Goal: Task Accomplishment & Management: Complete application form

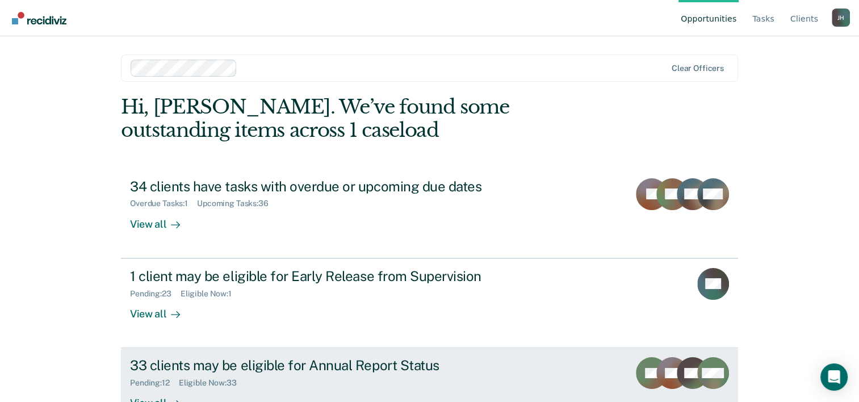
click at [336, 362] on div "33 clients may be eligible for Annual Report Status" at bounding box center [329, 365] width 398 height 16
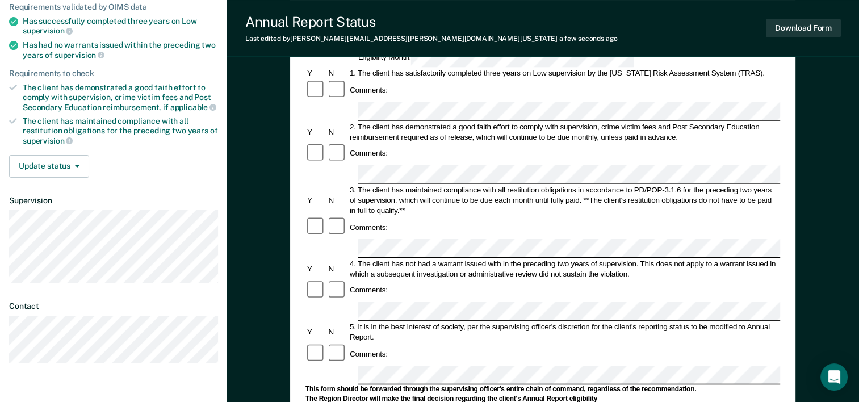
scroll to position [148, 0]
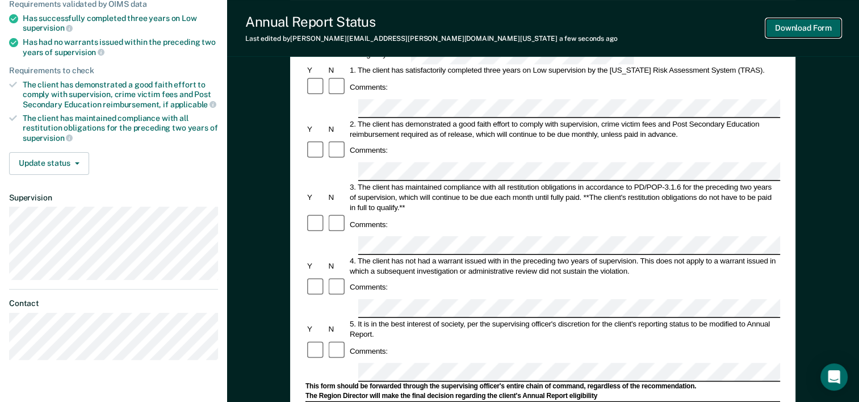
click at [792, 30] on button "Download Form" at bounding box center [803, 28] width 75 height 19
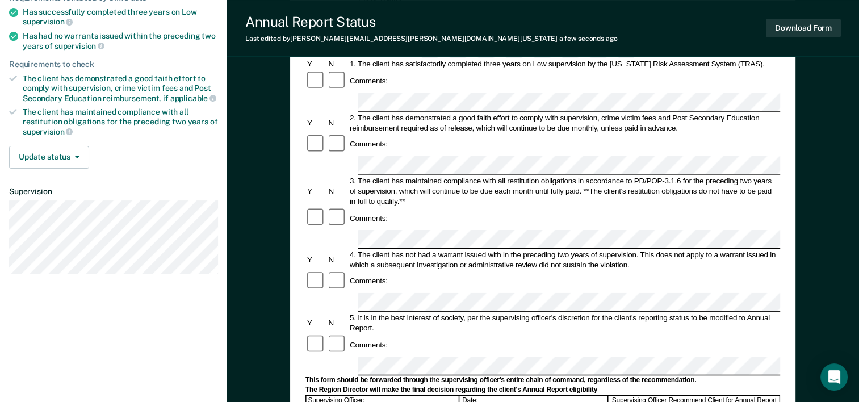
scroll to position [157, 0]
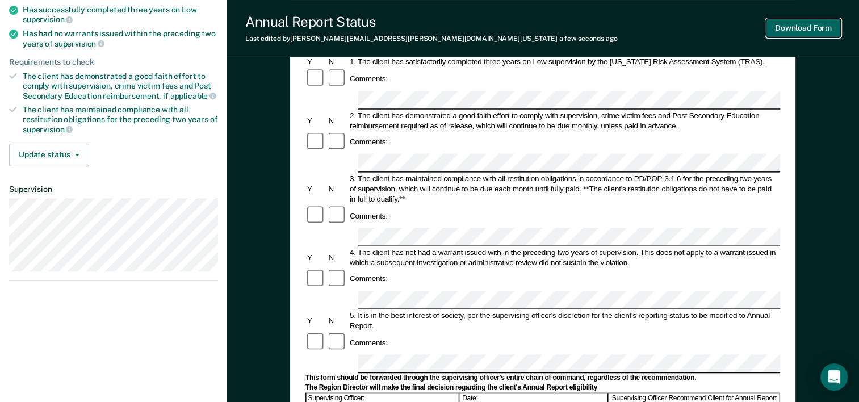
click at [784, 32] on button "Download Form" at bounding box center [803, 28] width 75 height 19
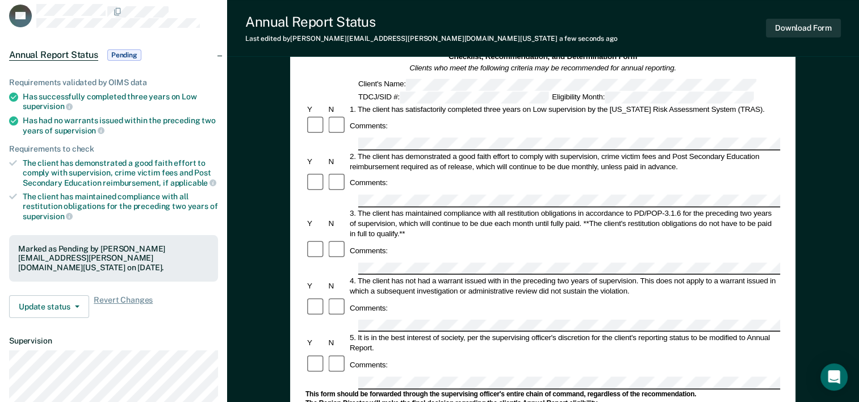
scroll to position [0, 0]
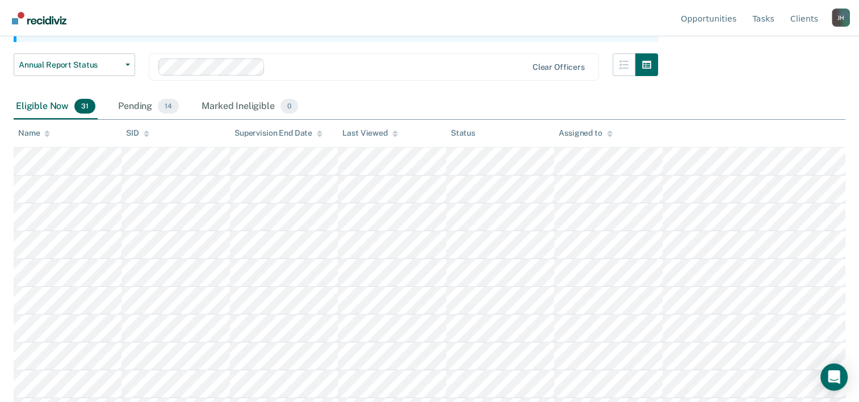
scroll to position [143, 0]
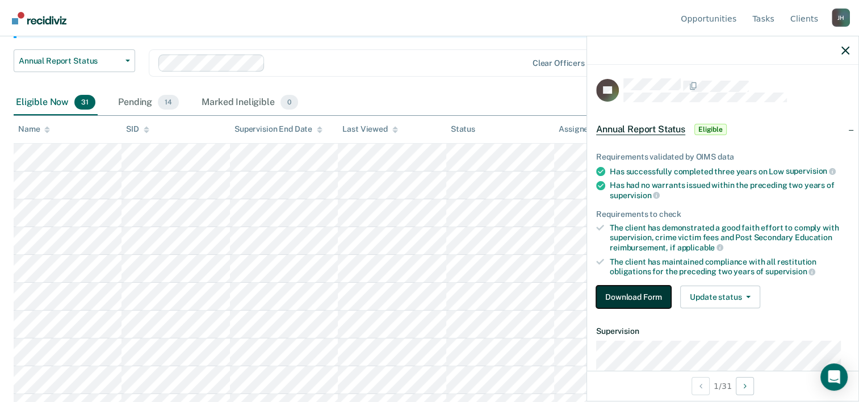
click at [644, 292] on button "Download Form" at bounding box center [633, 296] width 75 height 23
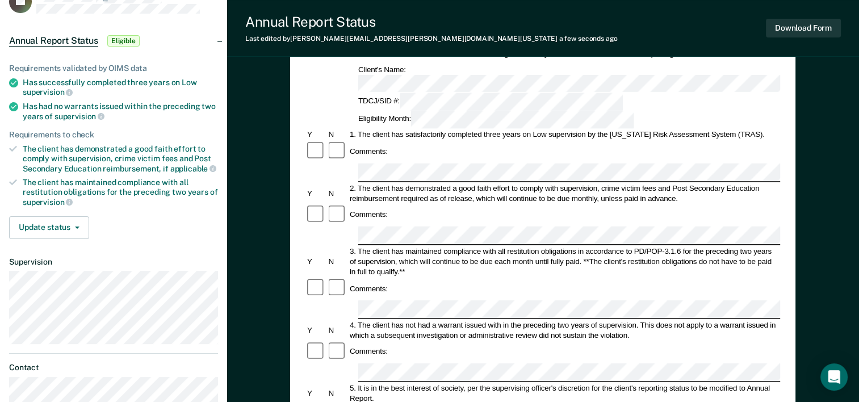
scroll to position [91, 0]
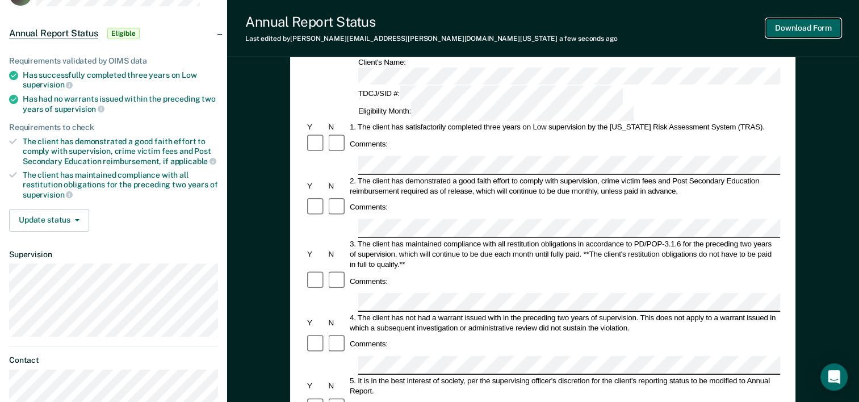
click at [791, 31] on button "Download Form" at bounding box center [803, 28] width 75 height 19
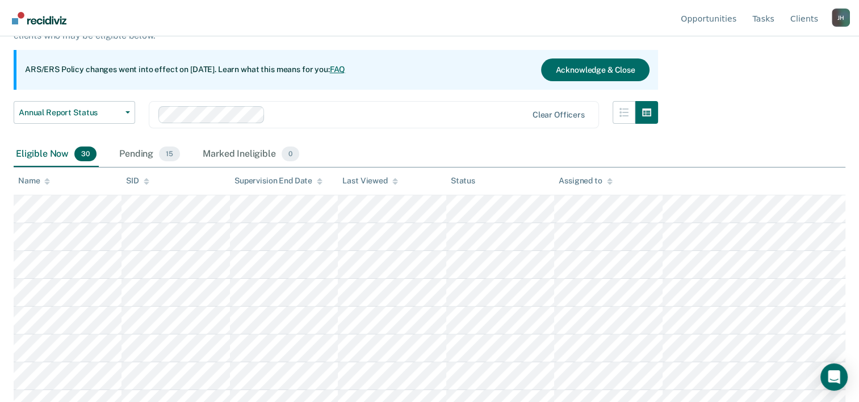
scroll to position [143, 0]
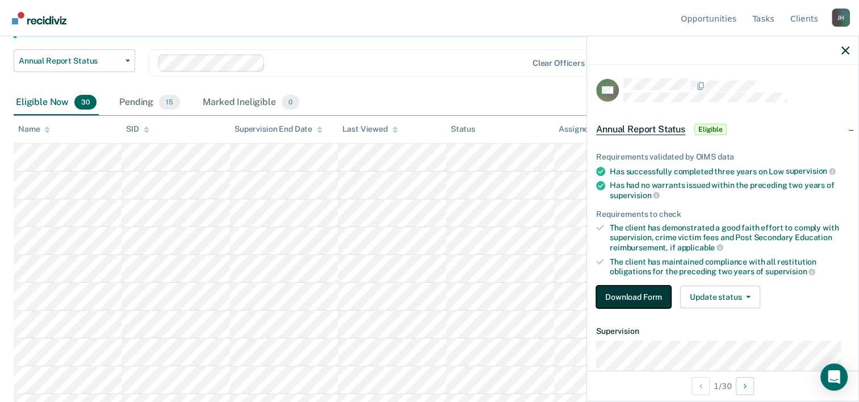
click at [620, 288] on button "Download Form" at bounding box center [633, 296] width 75 height 23
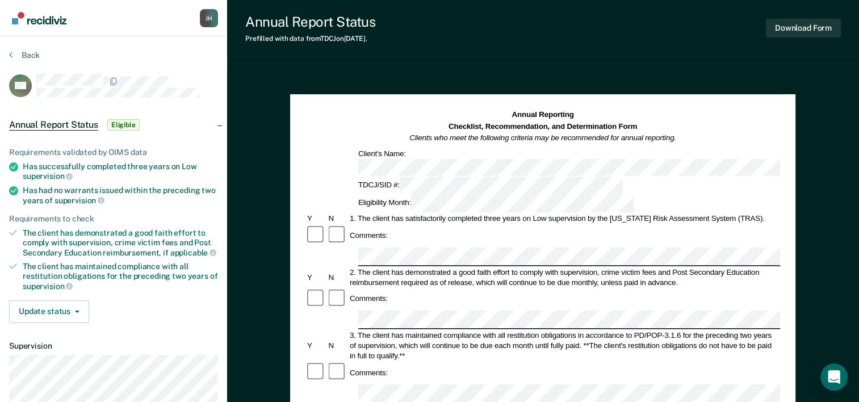
click at [384, 288] on div "Comments:" at bounding box center [542, 299] width 475 height 22
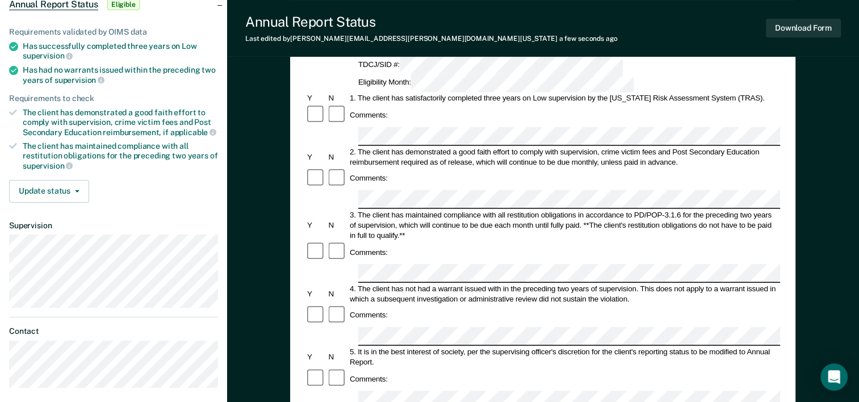
scroll to position [127, 0]
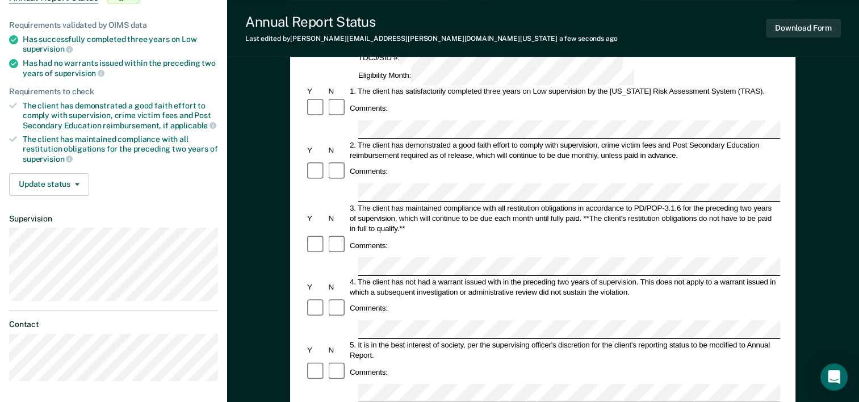
click at [352, 384] on div at bounding box center [542, 393] width 475 height 19
click at [781, 33] on button "Download Form" at bounding box center [803, 28] width 75 height 19
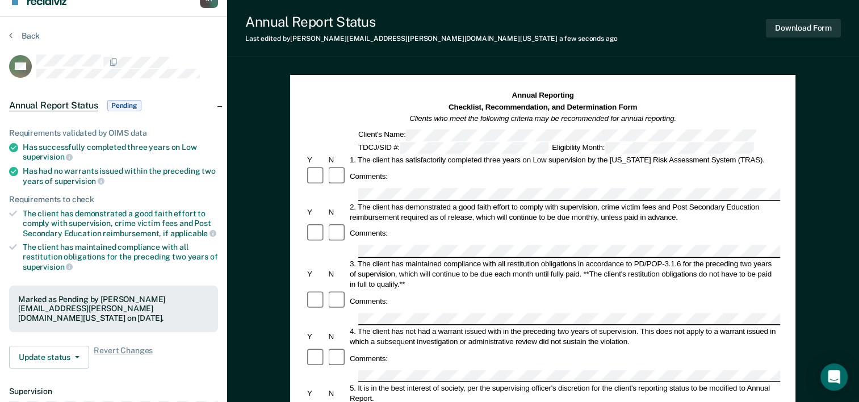
scroll to position [0, 0]
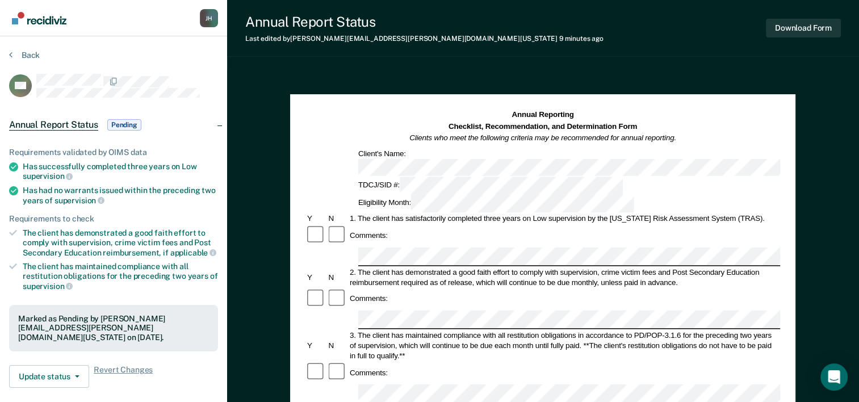
click at [328, 35] on div "Last edited by [PERSON_NAME][EMAIL_ADDRESS][PERSON_NAME][DOMAIN_NAME][US_STATE]…" at bounding box center [424, 39] width 358 height 8
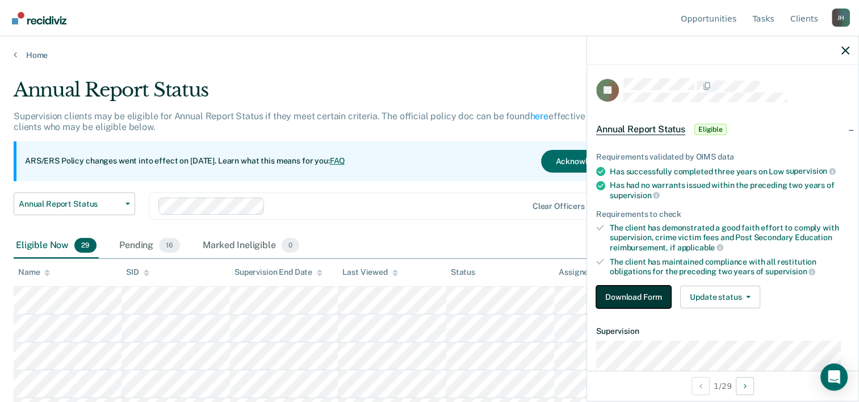
click at [643, 299] on button "Download Form" at bounding box center [633, 296] width 75 height 23
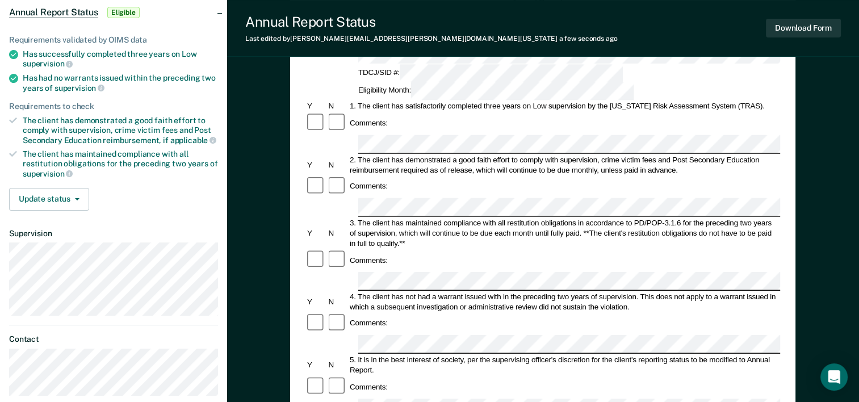
scroll to position [123, 0]
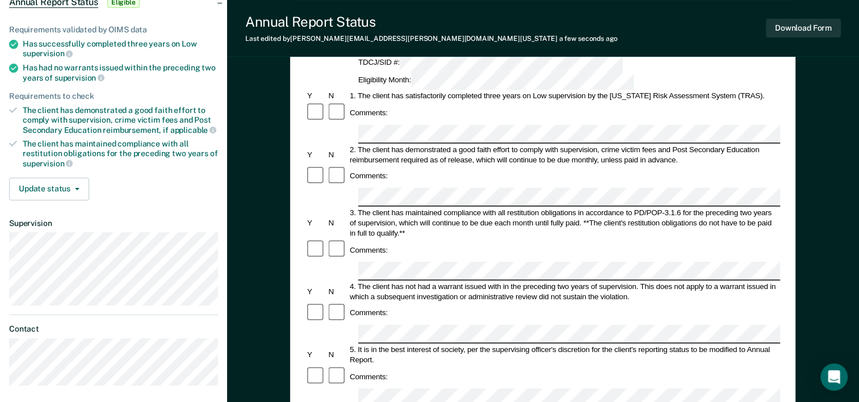
click at [787, 30] on button "Download Form" at bounding box center [803, 28] width 75 height 19
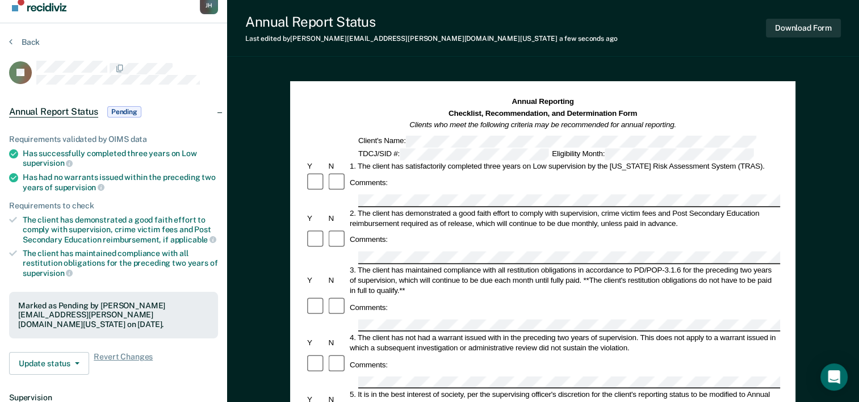
scroll to position [0, 0]
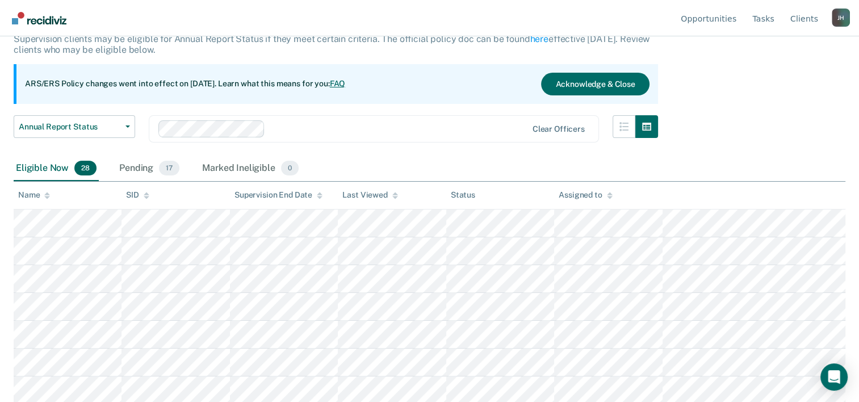
scroll to position [82, 0]
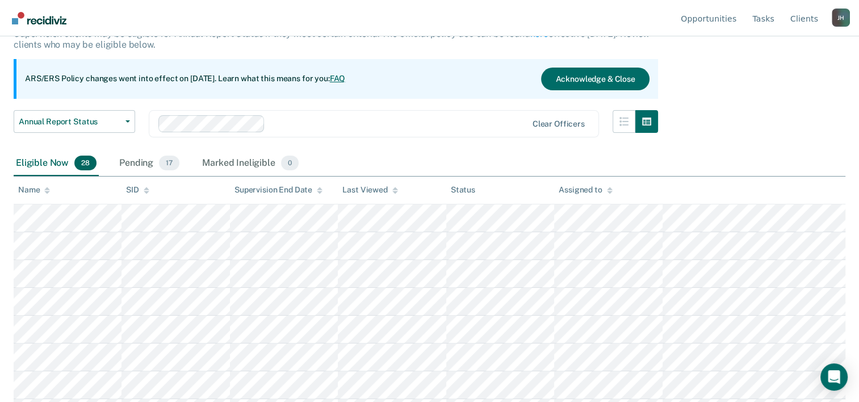
click at [669, 192] on th at bounding box center [753, 191] width 183 height 28
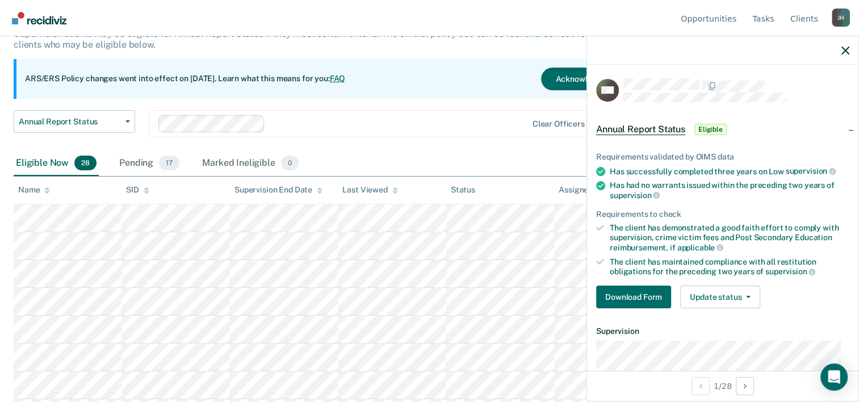
click at [480, 44] on div "Supervision clients may be eligible for Annual Report Status if they meet certa…" at bounding box center [336, 43] width 644 height 31
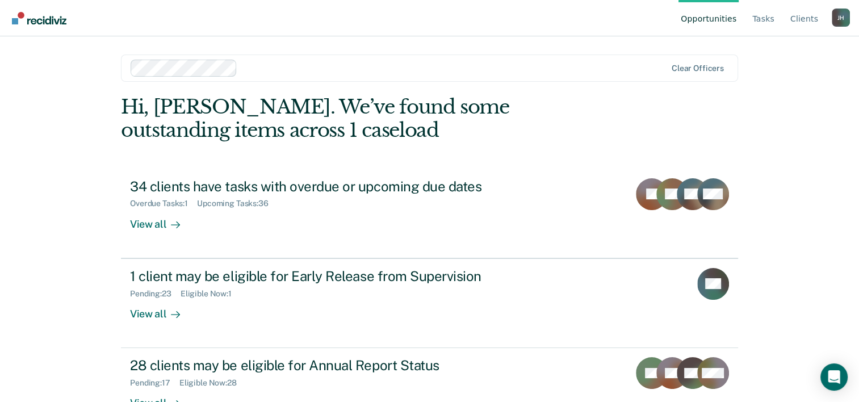
scroll to position [35, 0]
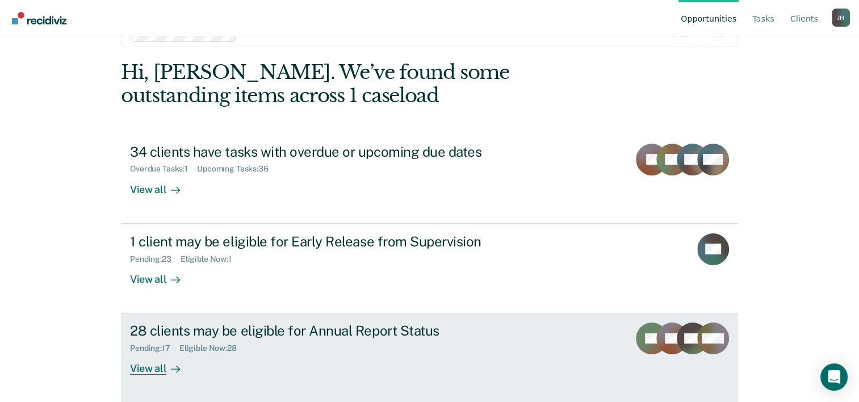
click at [369, 334] on div "28 clients may be eligible for Annual Report Status" at bounding box center [329, 330] width 398 height 16
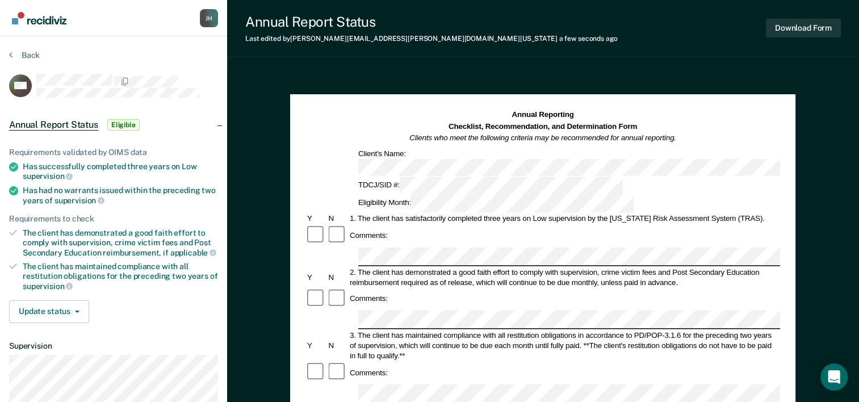
click at [415, 288] on div "Comments:" at bounding box center [542, 299] width 475 height 22
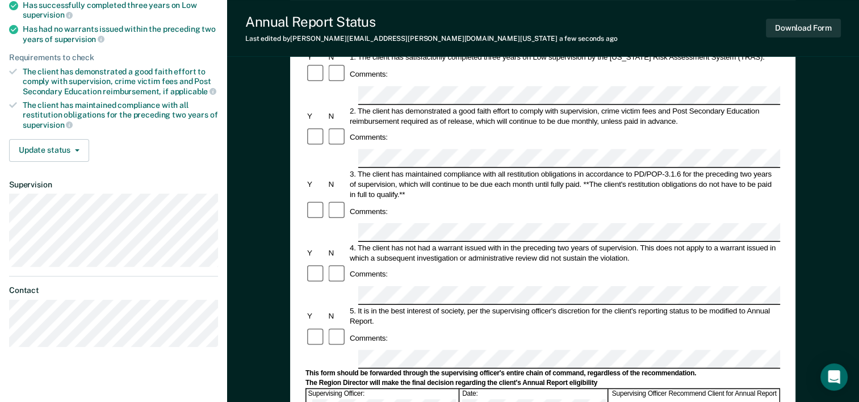
scroll to position [162, 0]
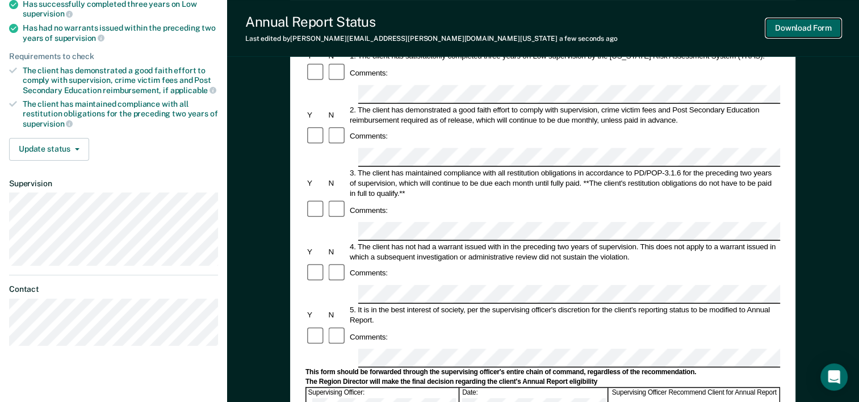
click at [797, 36] on button "Download Form" at bounding box center [803, 28] width 75 height 19
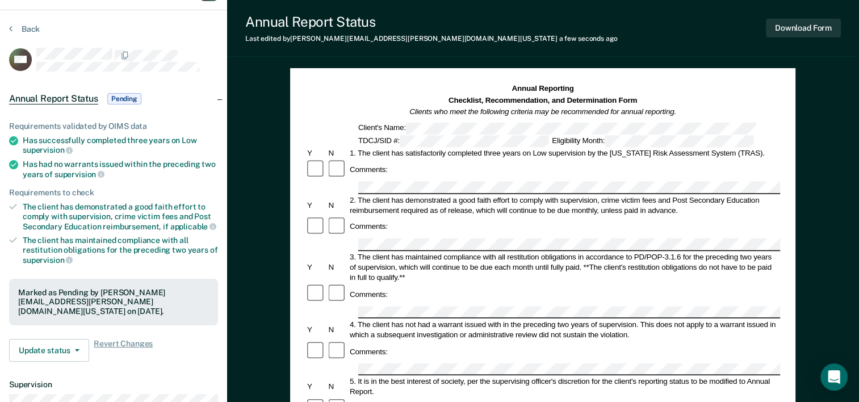
scroll to position [0, 0]
